Goal: Information Seeking & Learning: Understand process/instructions

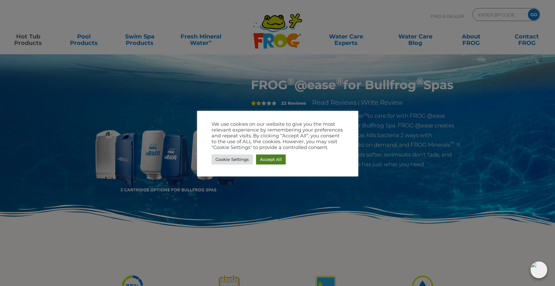
click at [274, 158] on link "Accept All" at bounding box center [271, 159] width 30 height 10
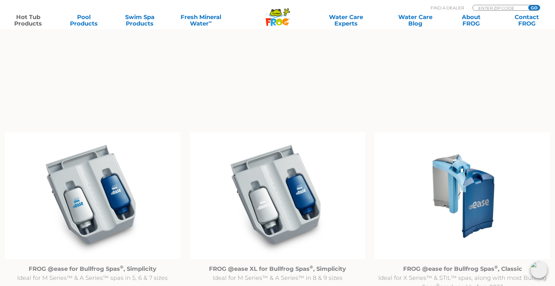
scroll to position [584, 0]
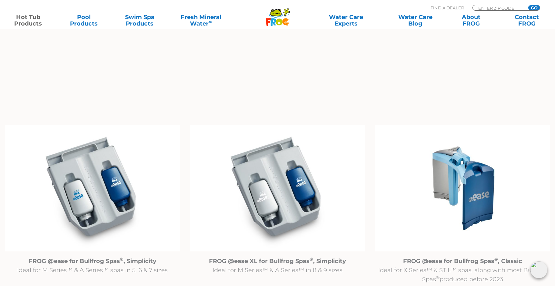
click at [467, 182] on img at bounding box center [463, 188] width 176 height 127
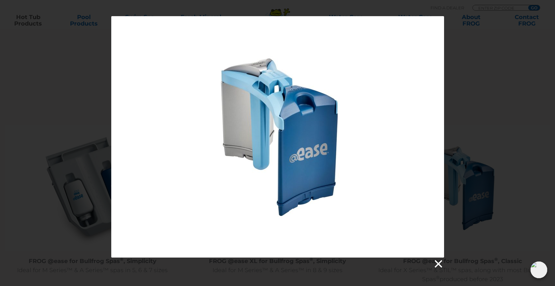
click at [438, 264] on link at bounding box center [438, 264] width 10 height 10
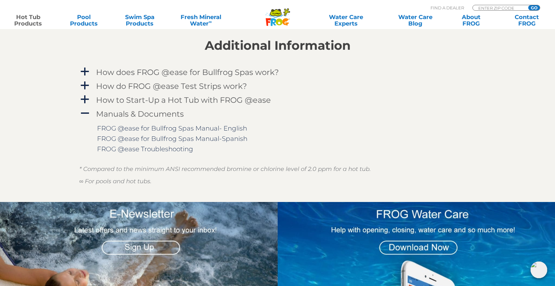
scroll to position [872, 0]
click at [190, 127] on link "FROG @ease for Bullfrog Spas Manual- English" at bounding box center [172, 128] width 150 height 8
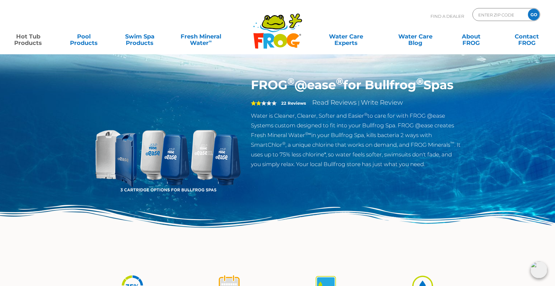
scroll to position [0, 0]
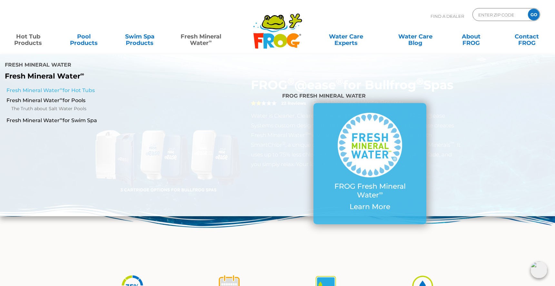
click at [85, 87] on link "Fresh Mineral Water ∞ for Hot Tubs" at bounding box center [95, 90] width 179 height 7
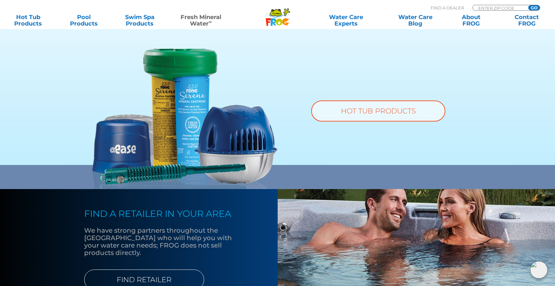
scroll to position [485, 0]
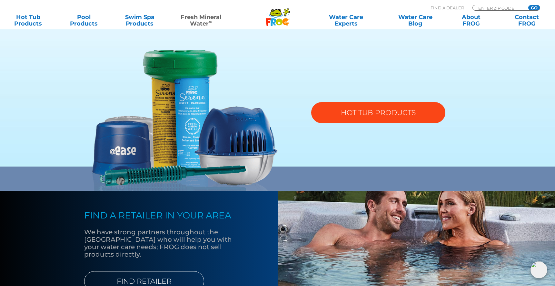
click at [378, 113] on link "HOT TUB PRODUCTS" at bounding box center [378, 112] width 134 height 21
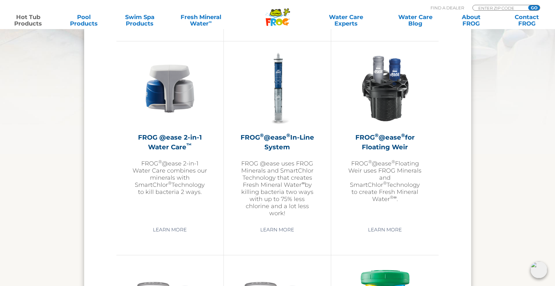
scroll to position [930, 0]
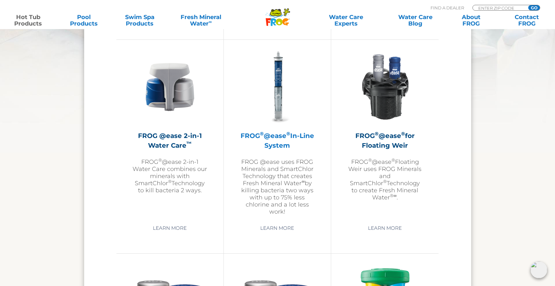
click at [276, 149] on h2 "FROG ® @ease ® In-Line System" at bounding box center [277, 140] width 75 height 19
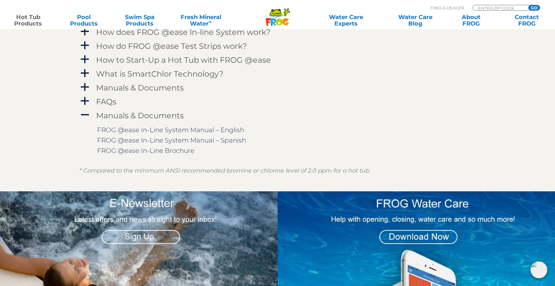
scroll to position [681, 0]
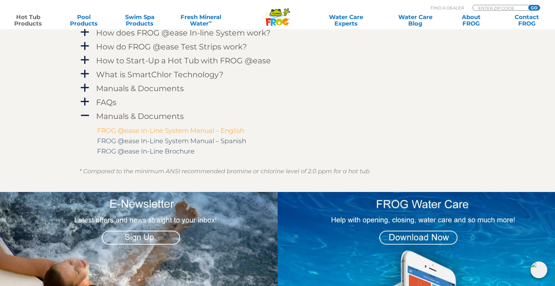
click at [210, 132] on link "FROG @ease In-Line System Manual – English" at bounding box center [170, 131] width 147 height 8
